Goal: Information Seeking & Learning: Understand process/instructions

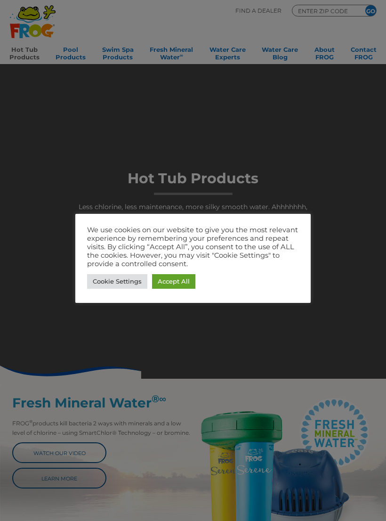
click at [112, 284] on link "Cookie Settings" at bounding box center [117, 281] width 60 height 15
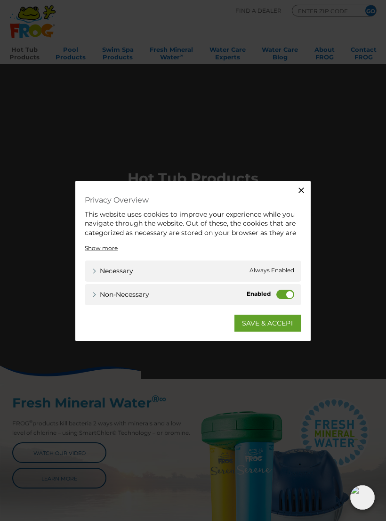
click at [268, 331] on link "SAVE & ACCEPT" at bounding box center [268, 322] width 67 height 17
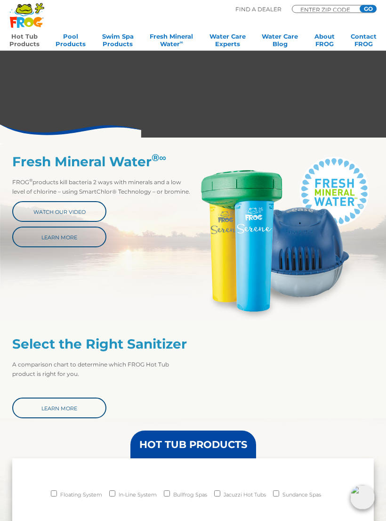
scroll to position [251, 0]
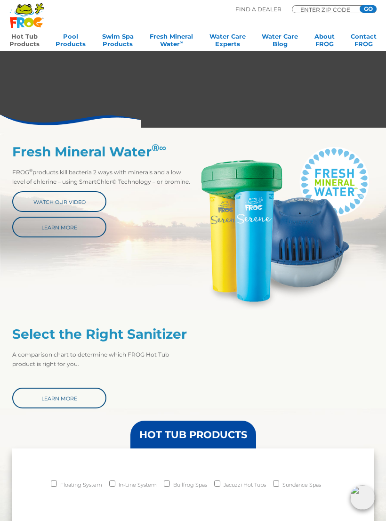
click at [64, 203] on link "Watch Our Video" at bounding box center [59, 201] width 94 height 21
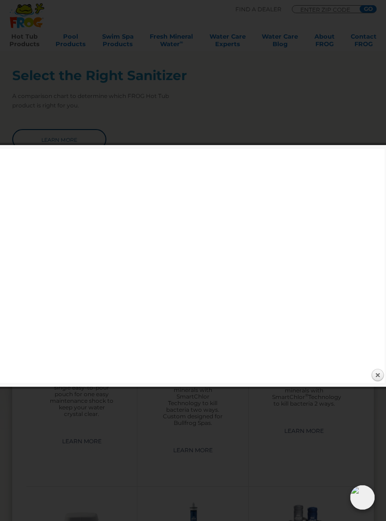
scroll to position [511, 0]
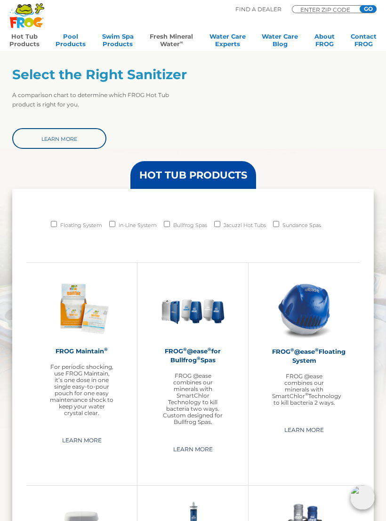
click at [162, 37] on link "Fresh Mineral Water ∞" at bounding box center [171, 42] width 43 height 19
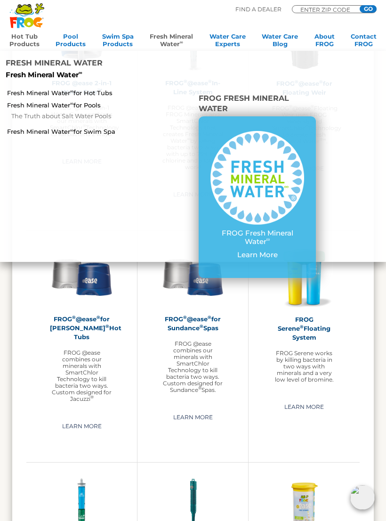
scroll to position [1003, 0]
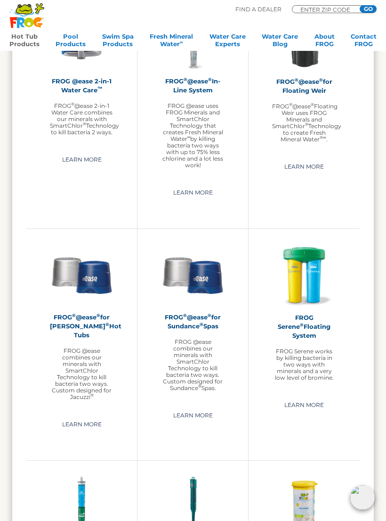
click at [325, 296] on img at bounding box center [304, 275] width 64 height 64
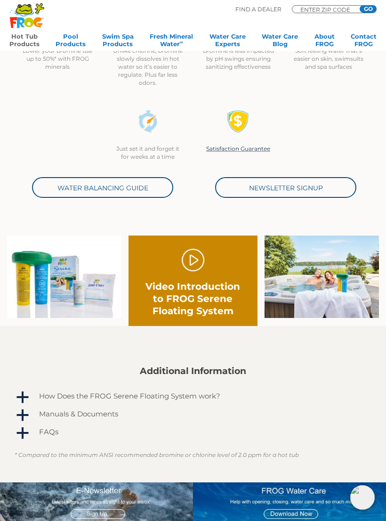
scroll to position [242, 0]
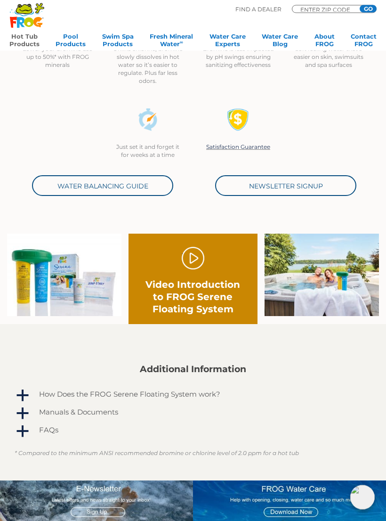
click at [130, 390] on h4 "How Does the FROG Serene Floating System work?" at bounding box center [129, 394] width 181 height 8
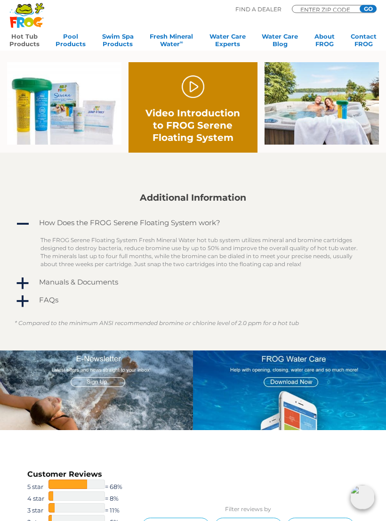
click at [99, 282] on h4 "Manuals & Documents" at bounding box center [78, 282] width 79 height 8
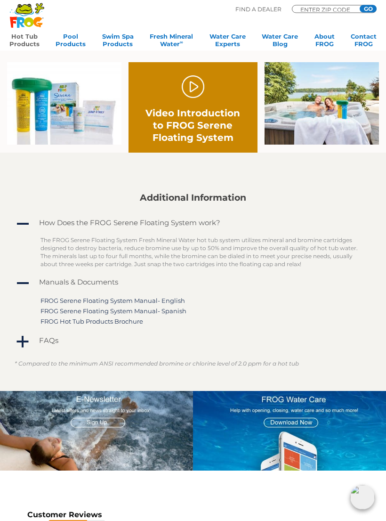
scroll to position [414, 0]
click at [161, 299] on link "FROG Serene Floating System Manual- English" at bounding box center [113, 301] width 145 height 8
